Goal: Information Seeking & Learning: Learn about a topic

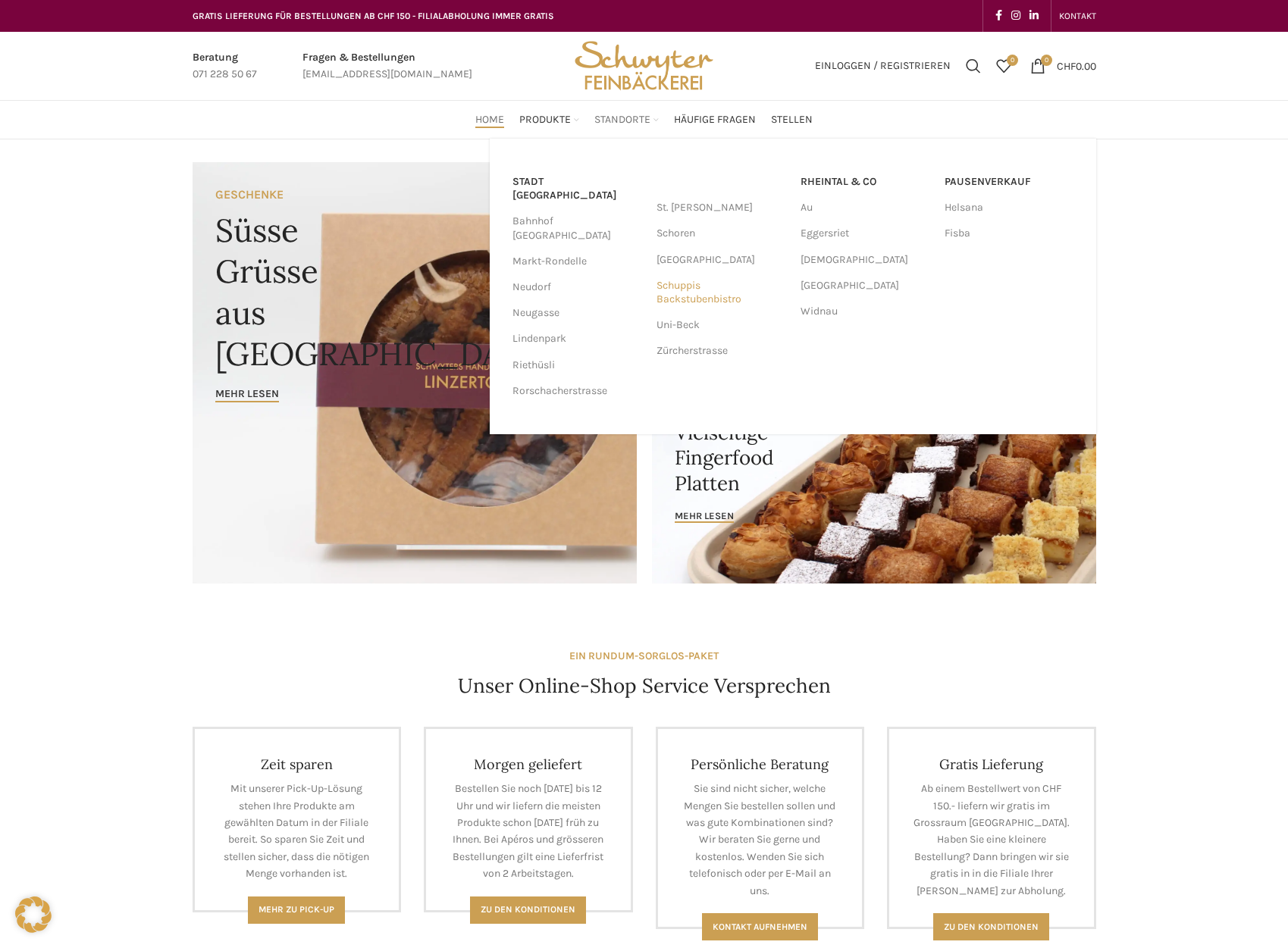
click at [677, 294] on link "Schuppis Backstubenbistro" at bounding box center [720, 292] width 129 height 39
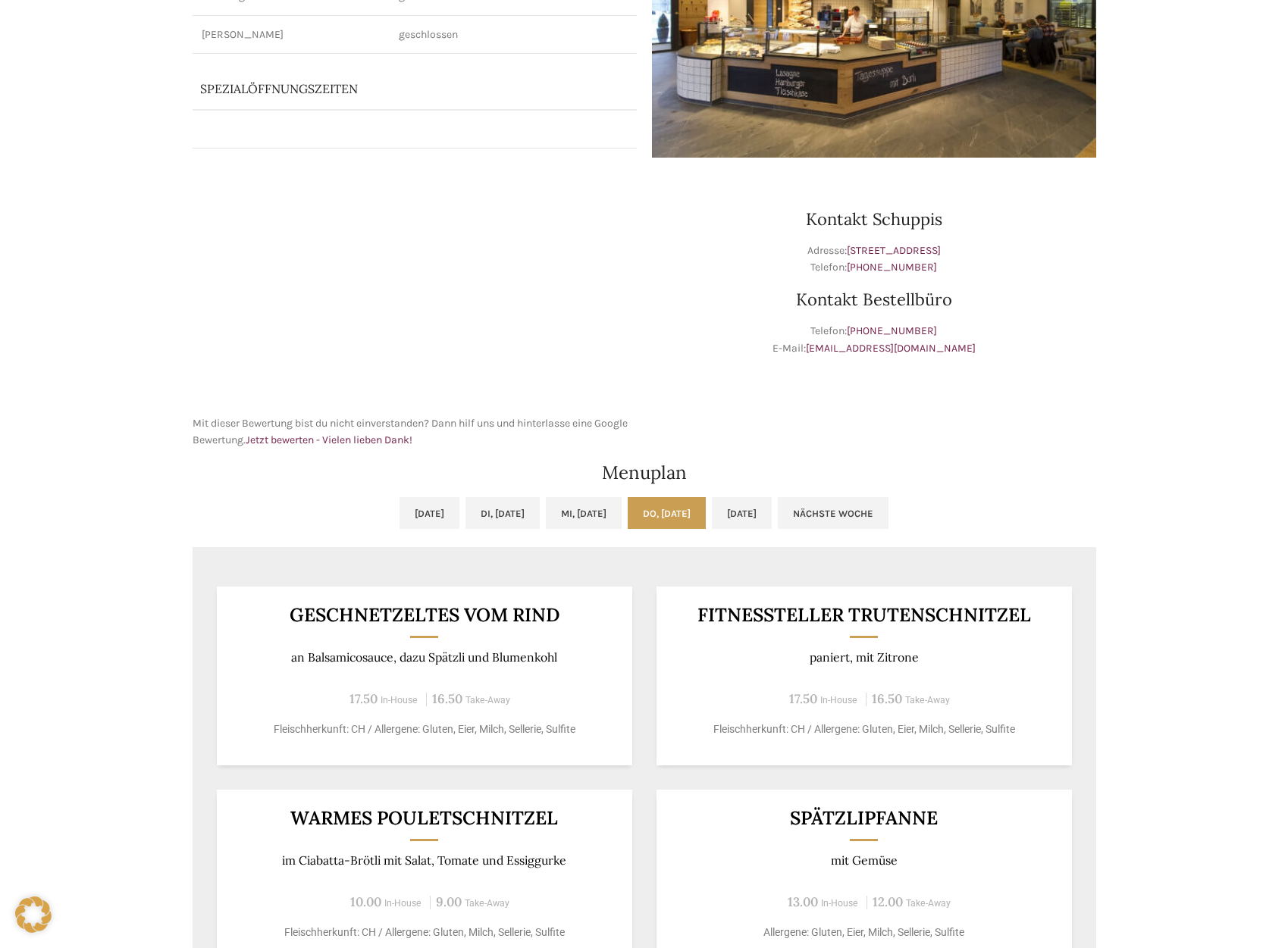
scroll to position [448, 0]
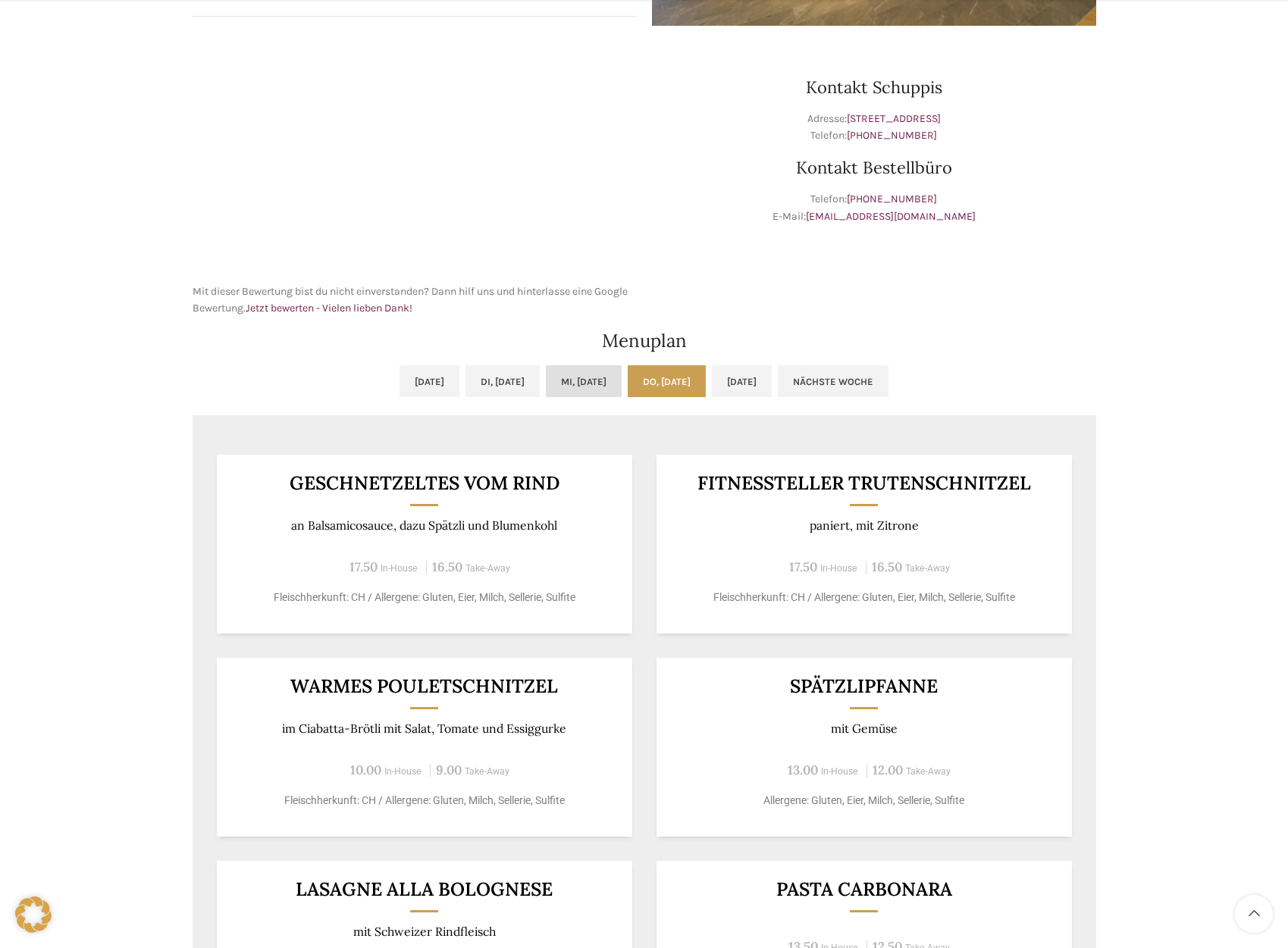
click at [602, 367] on link "Mi, [DATE]" at bounding box center [583, 381] width 76 height 32
click at [465, 386] on link "Di, [DATE]" at bounding box center [502, 381] width 74 height 32
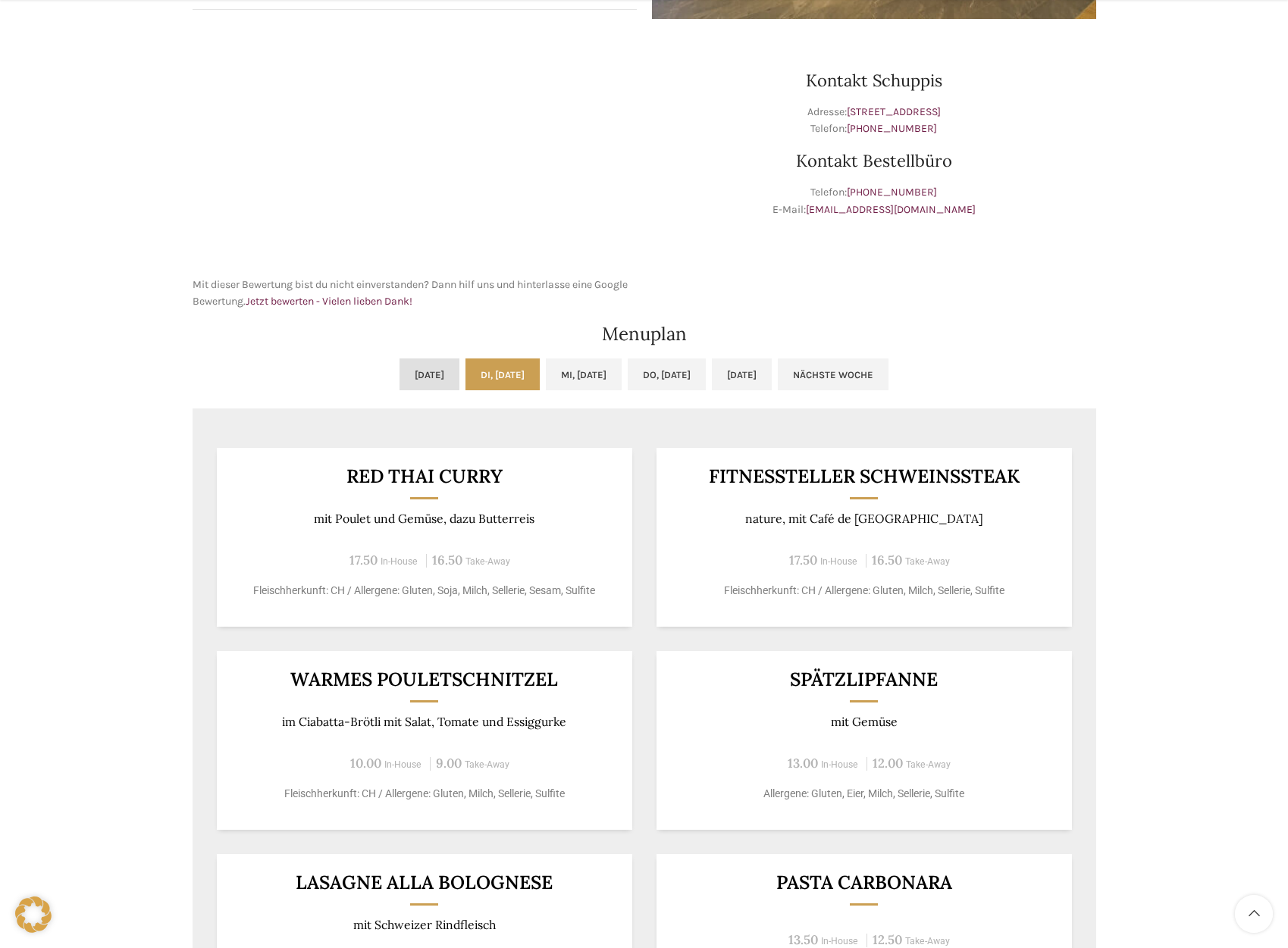
click at [399, 384] on link "[DATE]" at bounding box center [429, 374] width 60 height 32
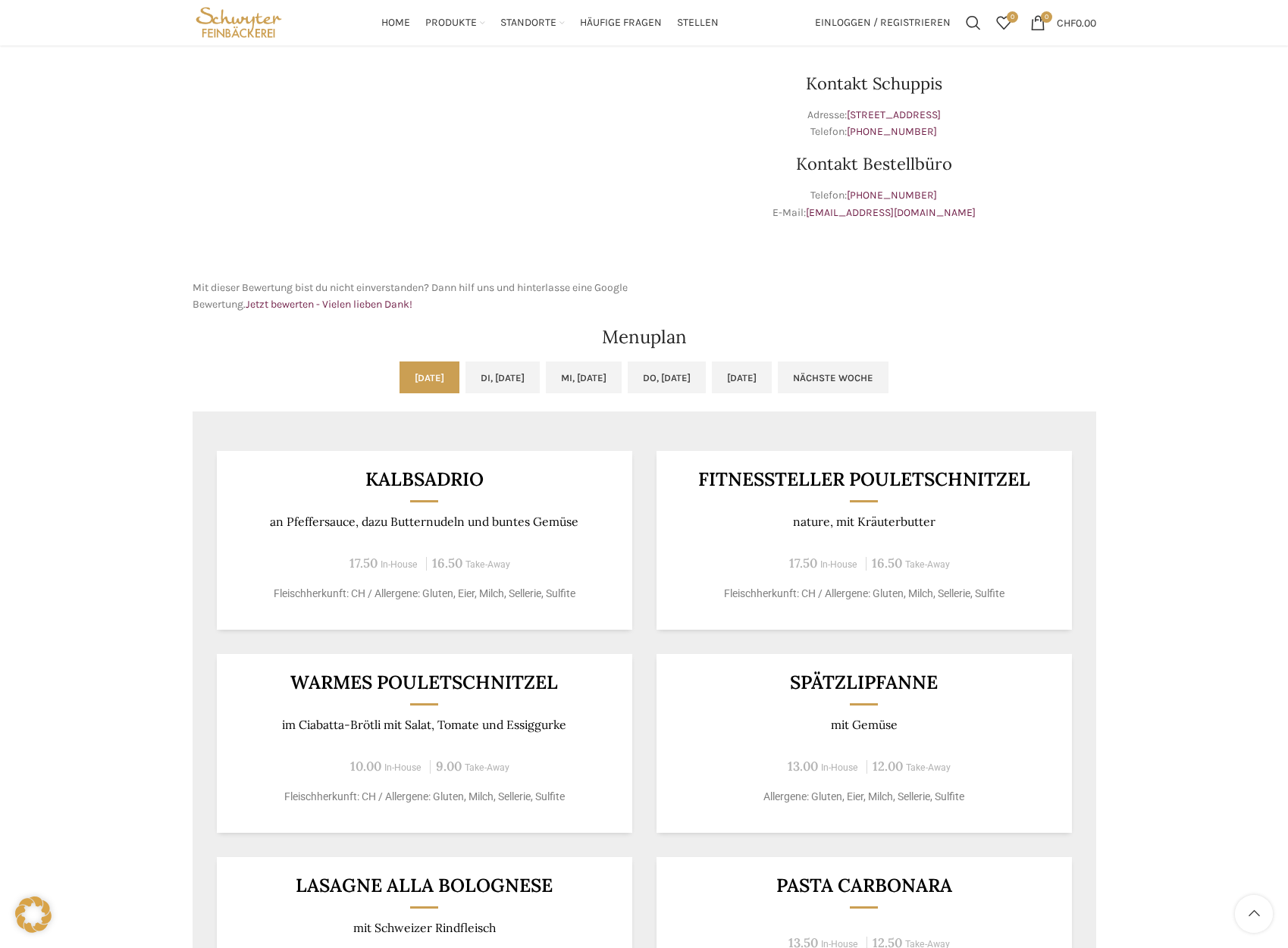
scroll to position [452, 0]
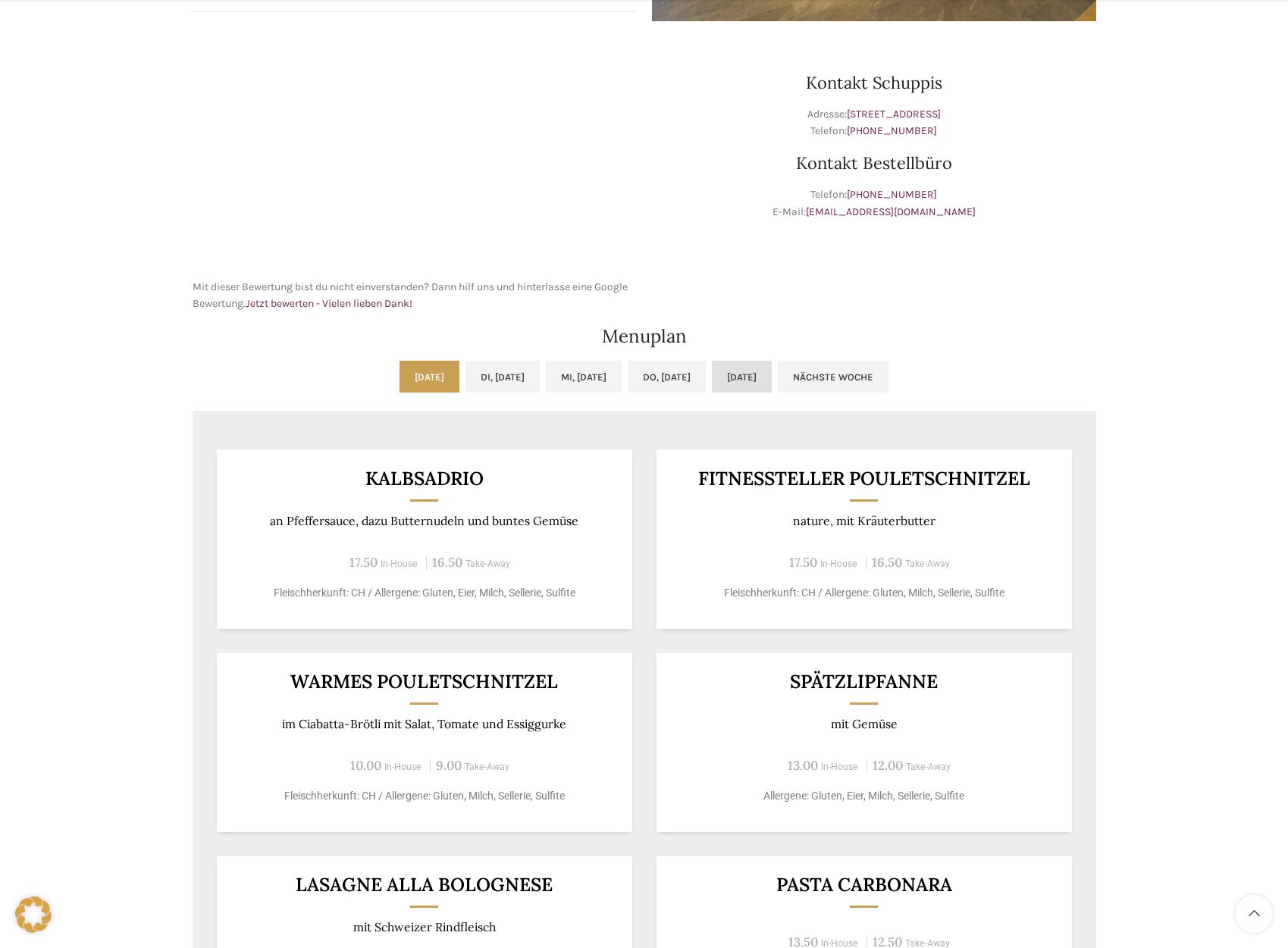
click at [771, 382] on link "[DATE]" at bounding box center [741, 377] width 60 height 32
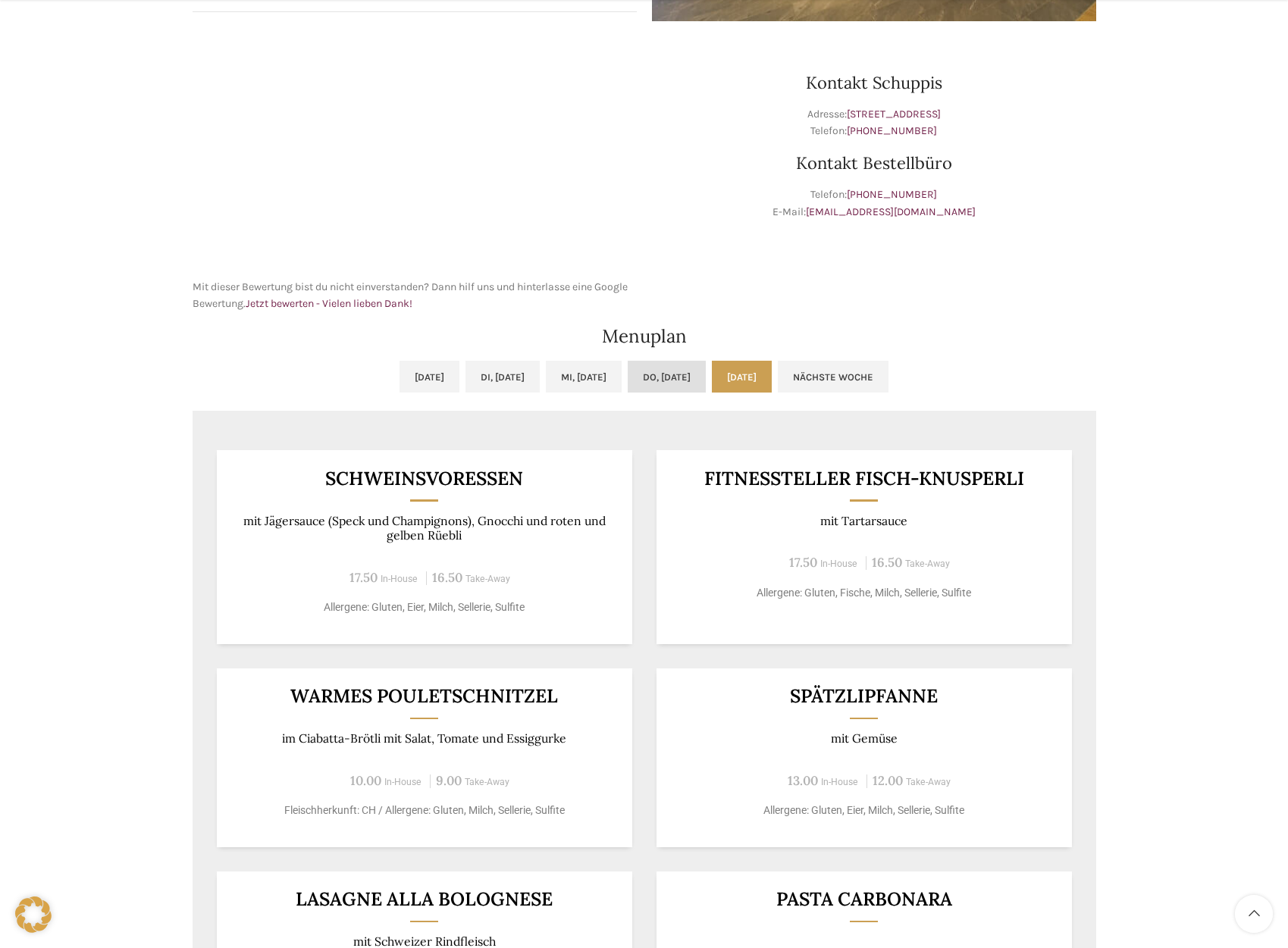
click at [680, 373] on link "Do, [DATE]" at bounding box center [667, 377] width 78 height 32
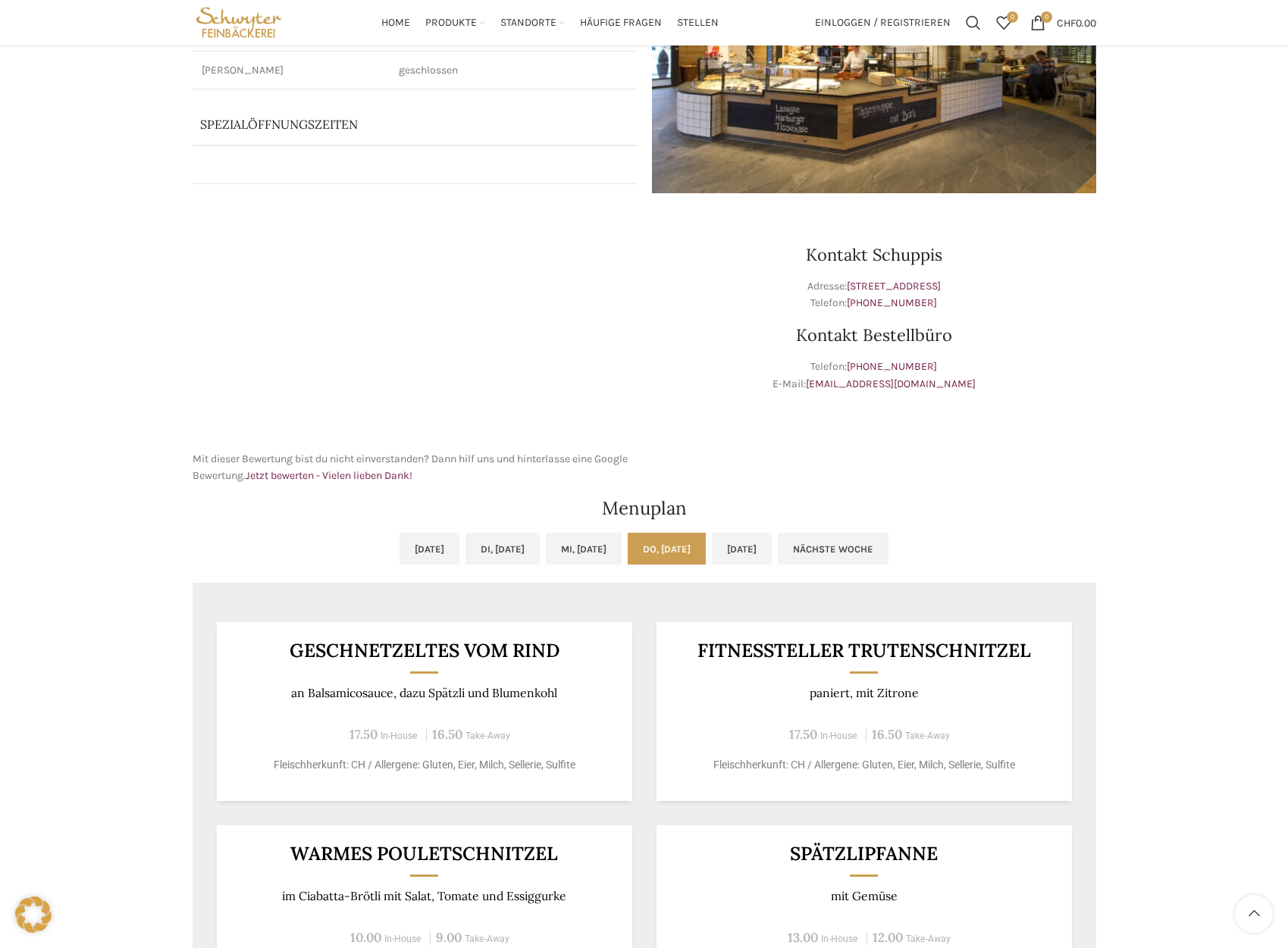
scroll to position [132, 0]
